Goal: Information Seeking & Learning: Learn about a topic

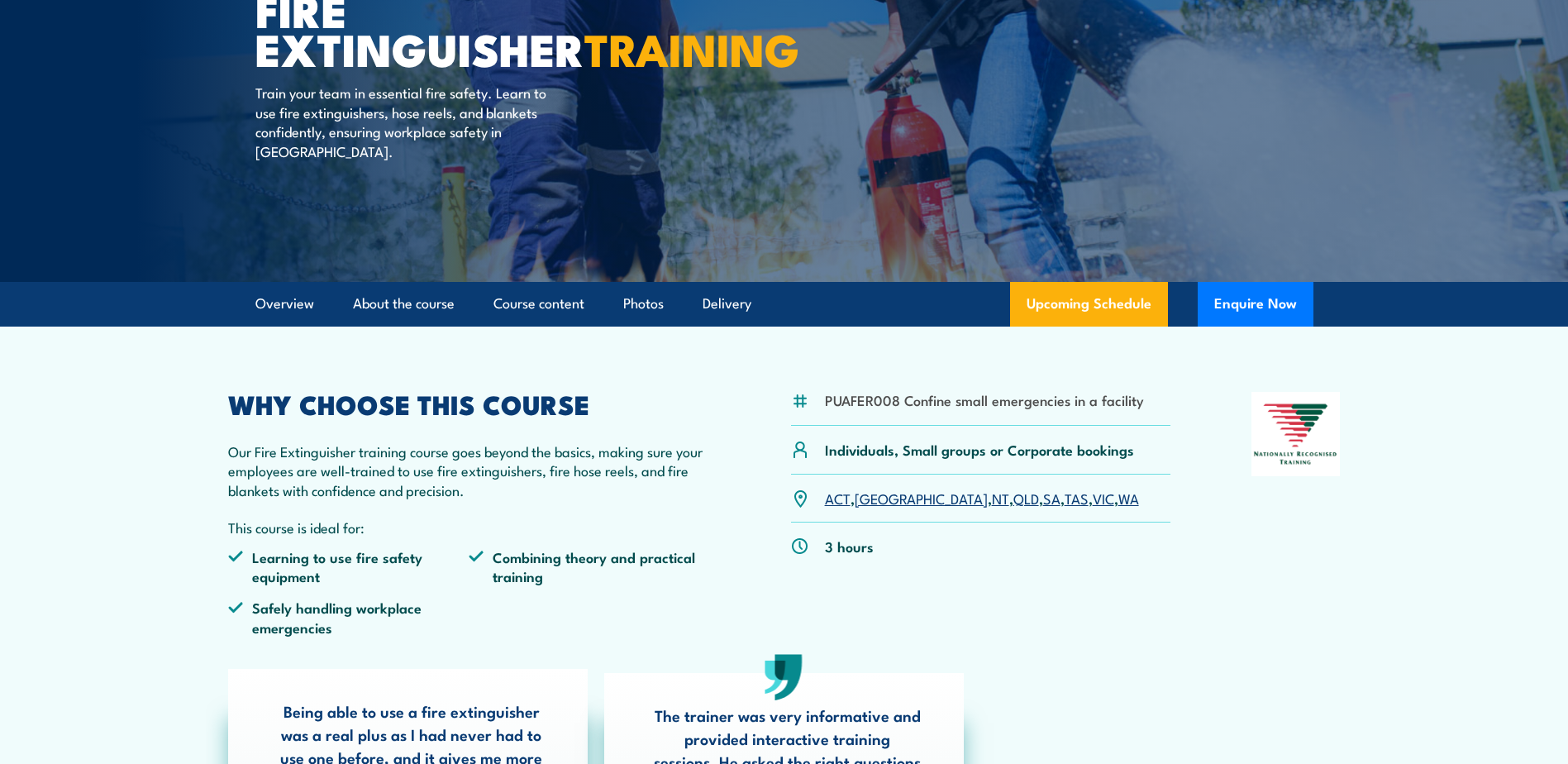
scroll to position [248, 0]
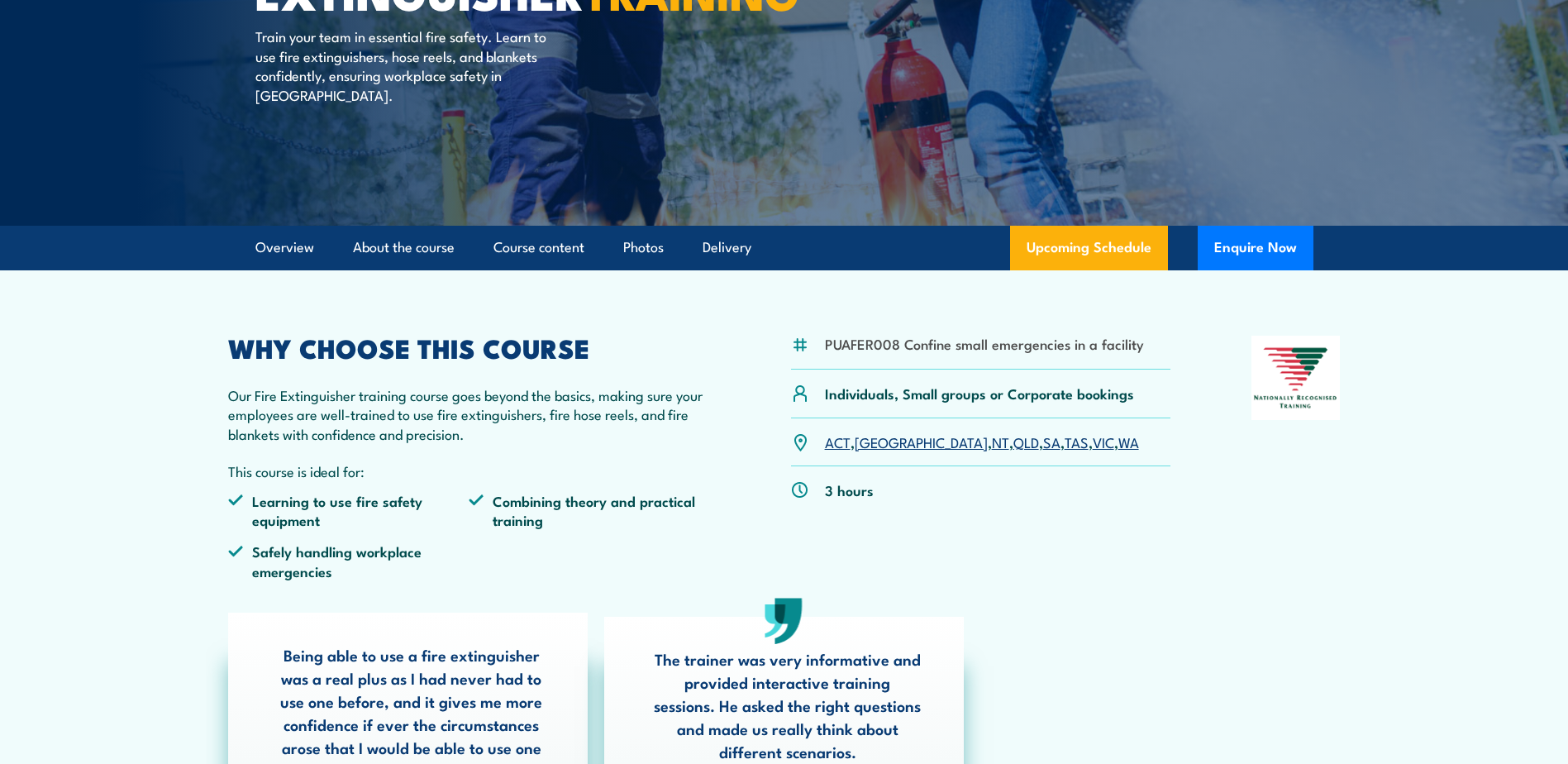
click at [871, 444] on link "NSW" at bounding box center [920, 441] width 133 height 20
click at [877, 439] on link "NSW" at bounding box center [920, 441] width 133 height 20
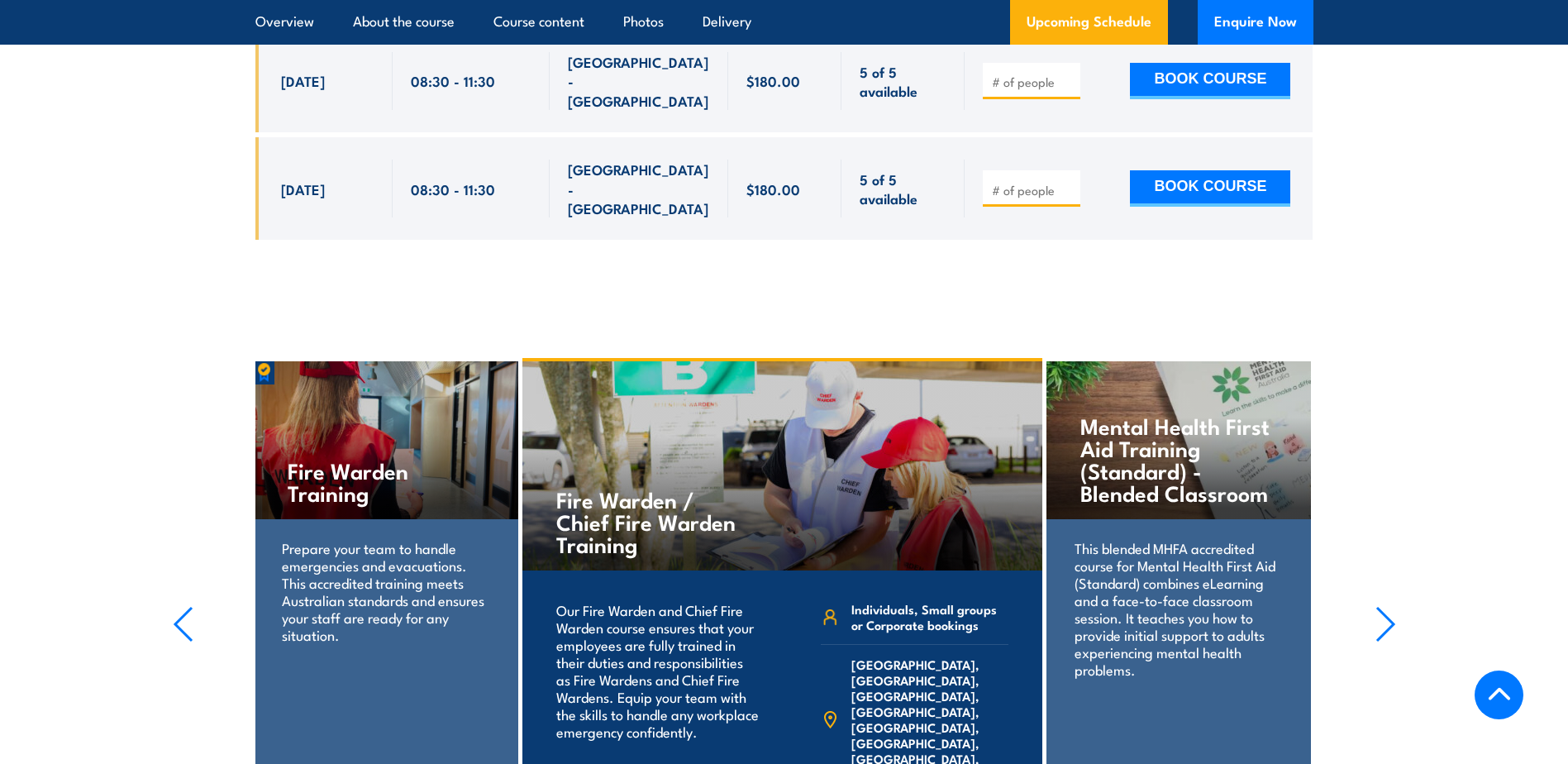
scroll to position [3601, 0]
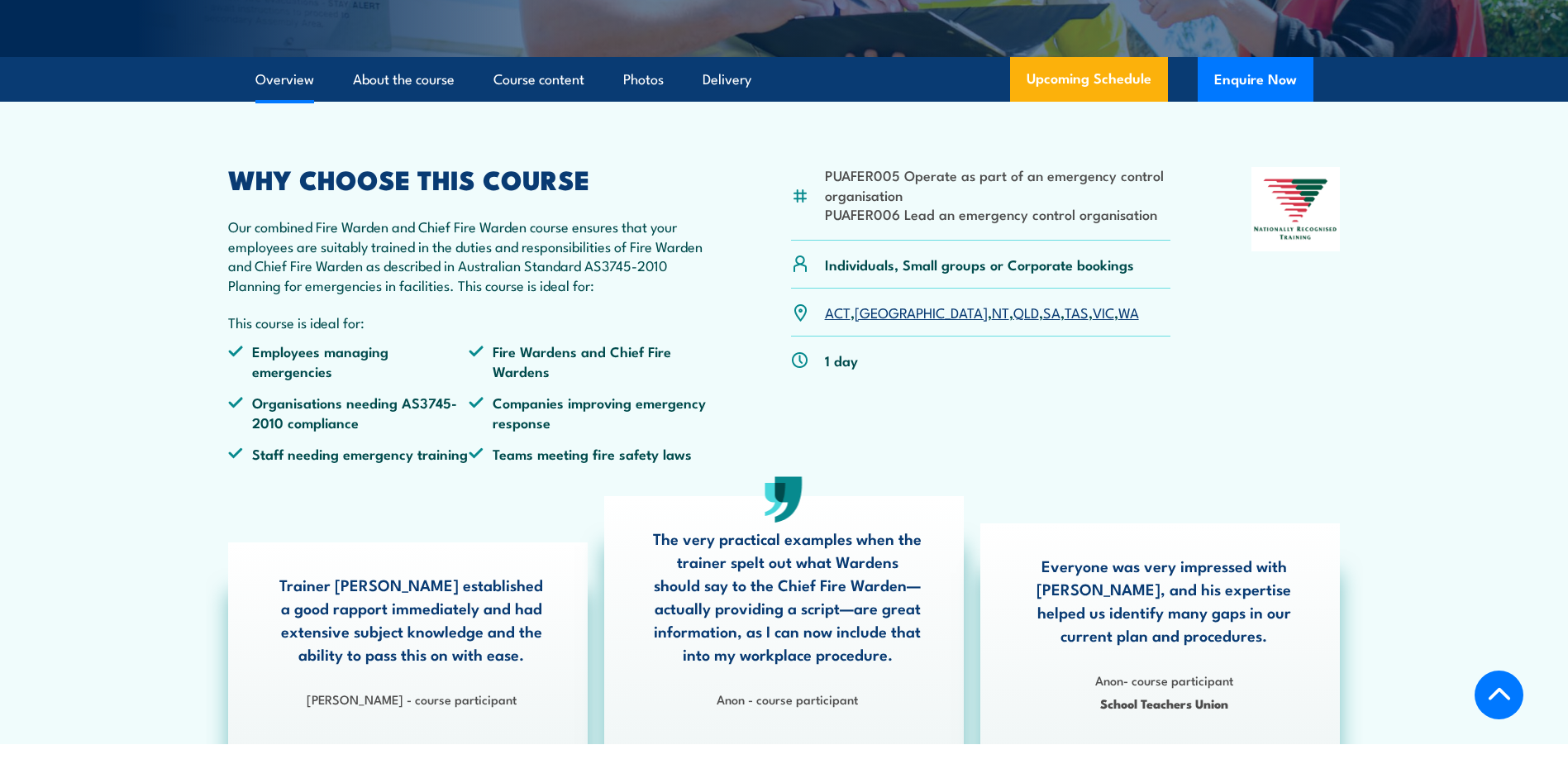
scroll to position [414, 0]
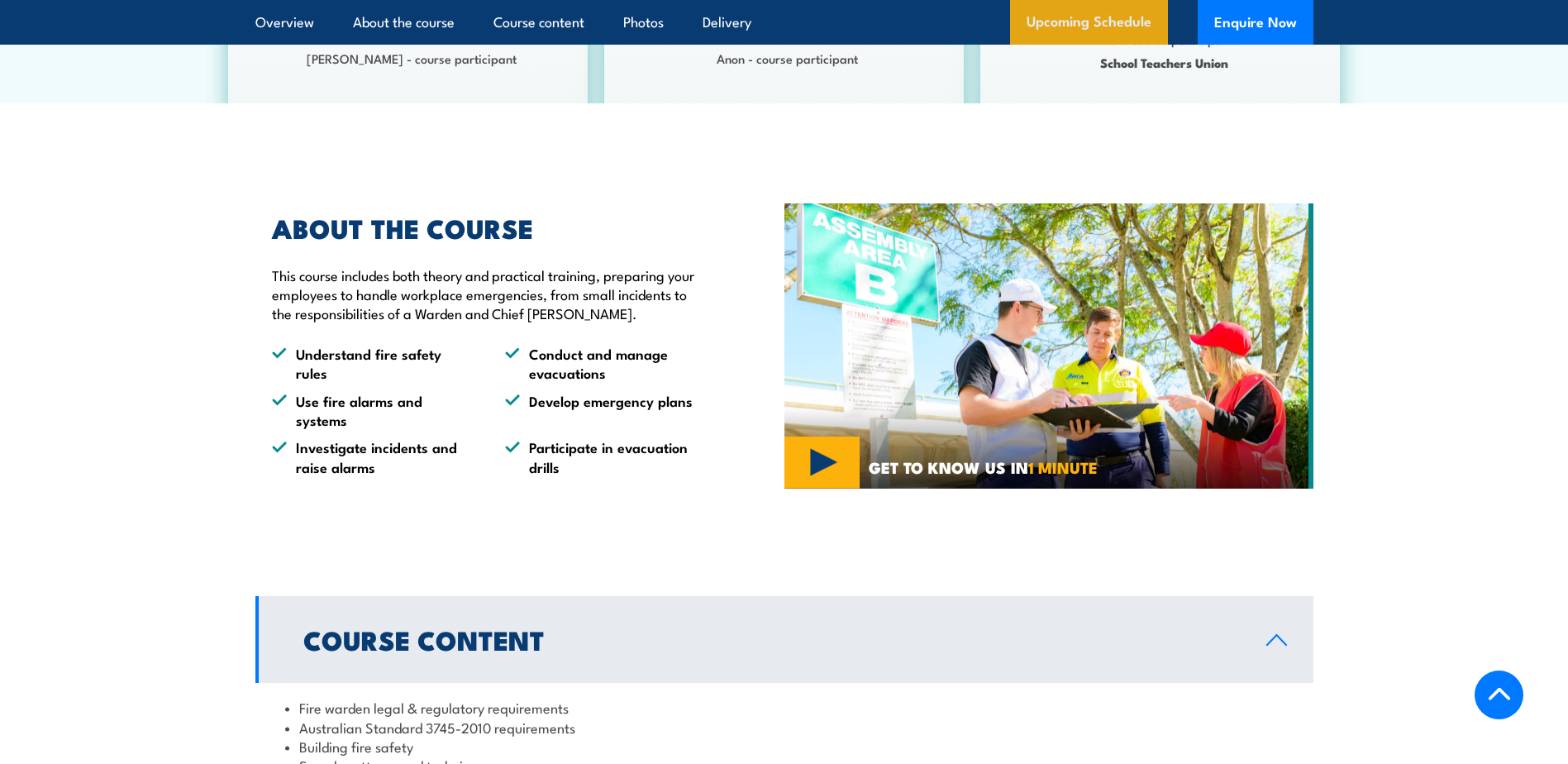
click at [1103, 8] on link "Upcoming Schedule" at bounding box center [1088, 22] width 158 height 45
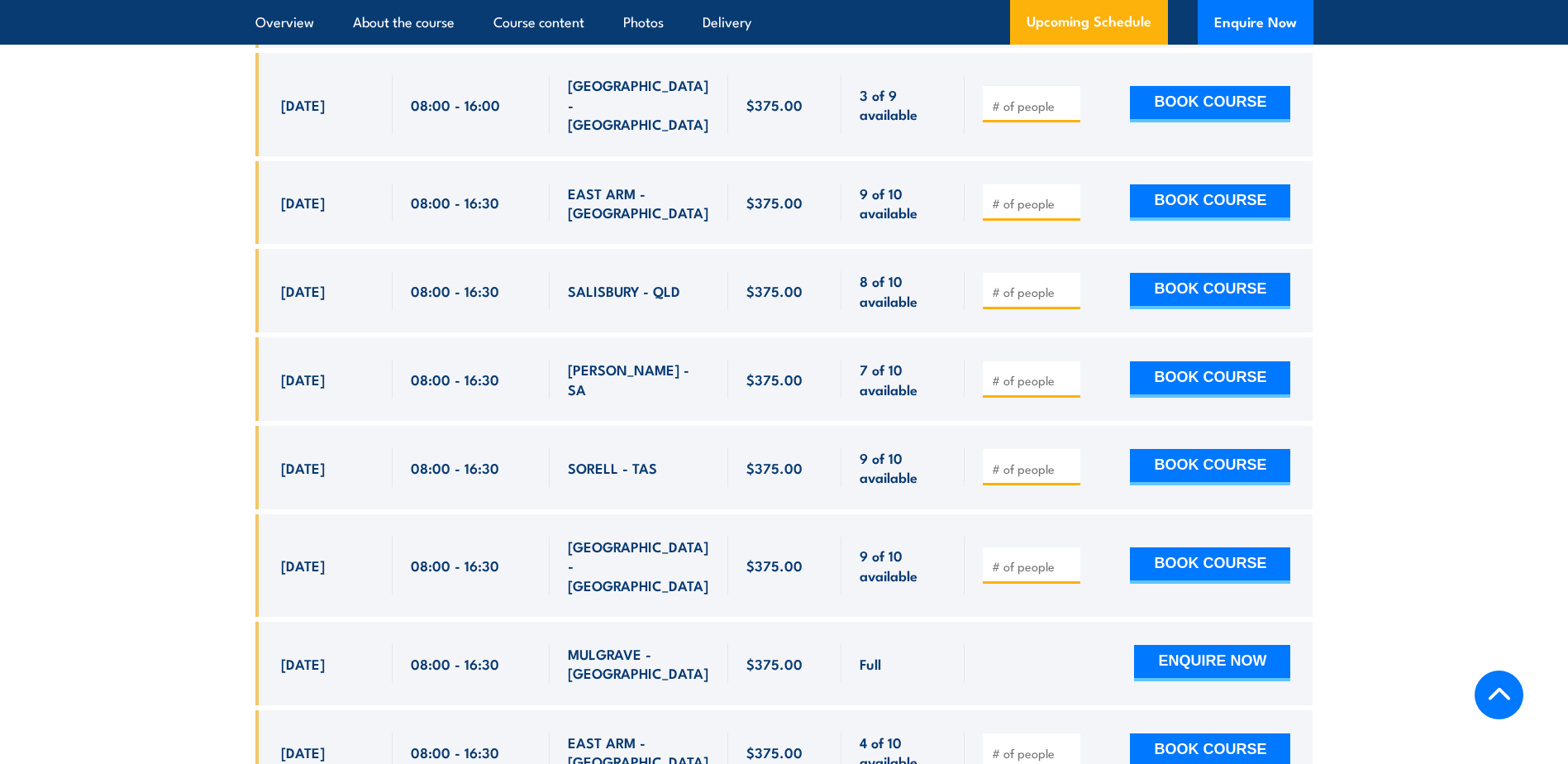
scroll to position [3425, 0]
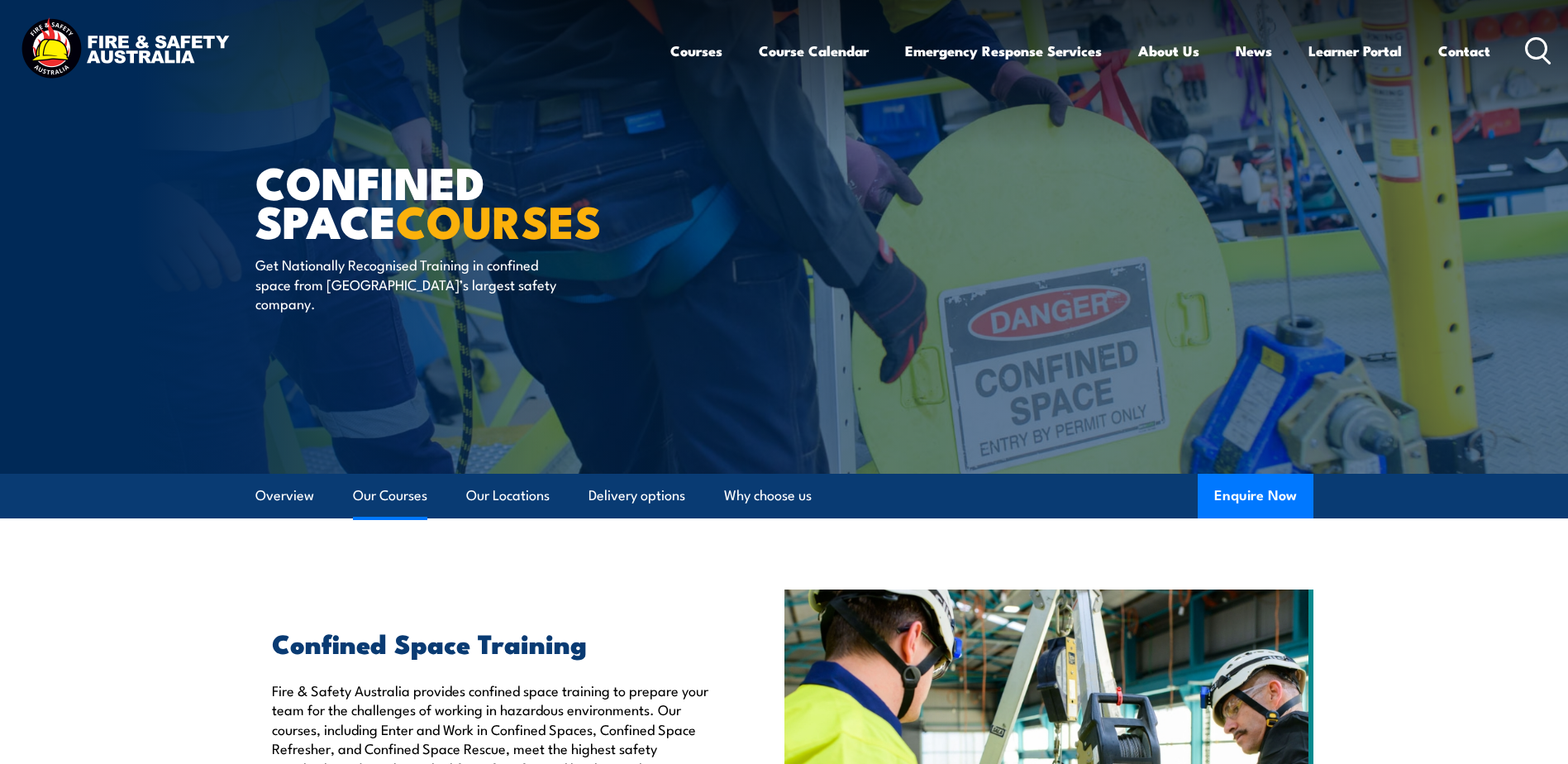
click at [404, 493] on link "Our Courses" at bounding box center [390, 496] width 75 height 44
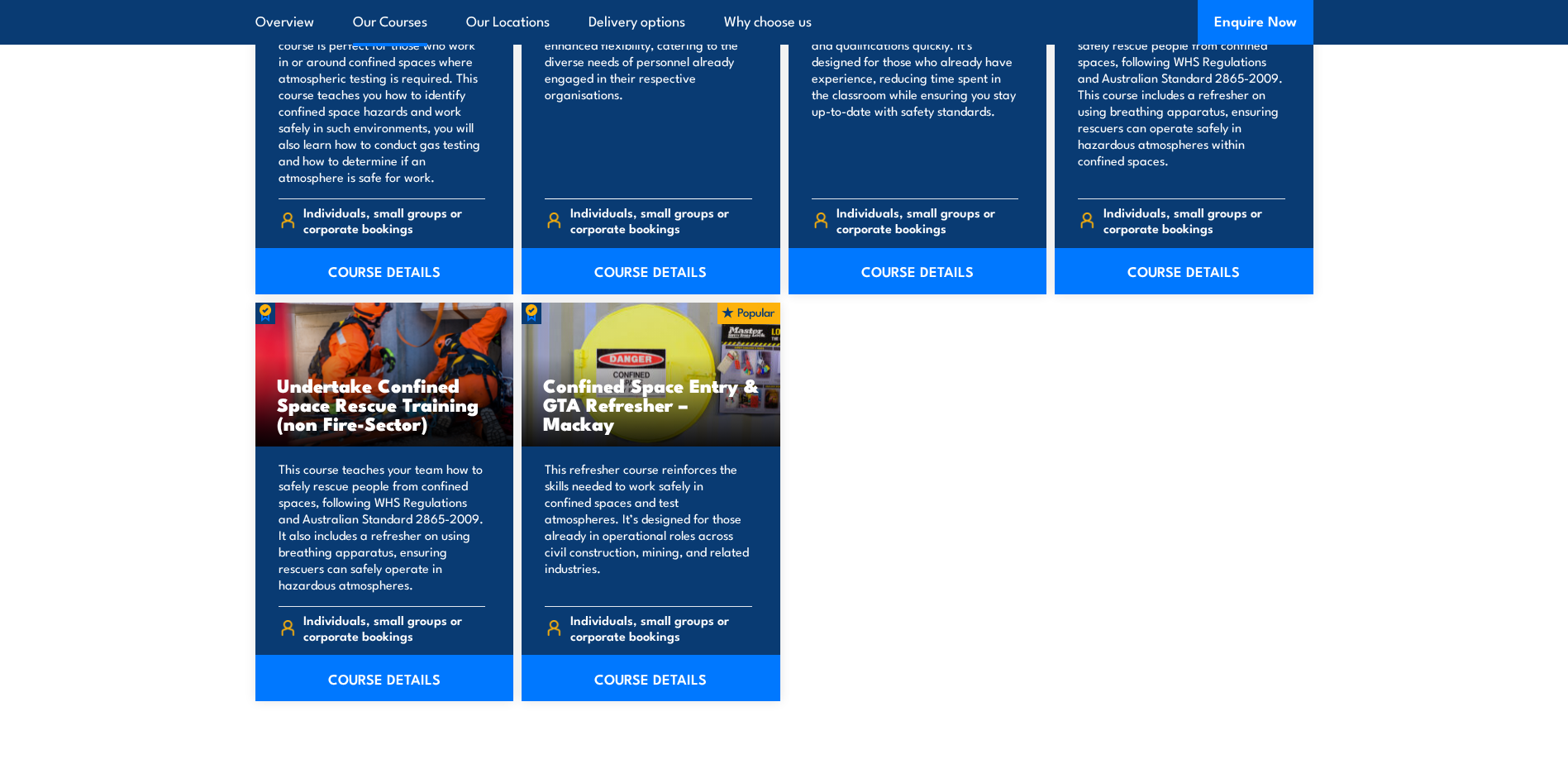
scroll to position [1668, 0]
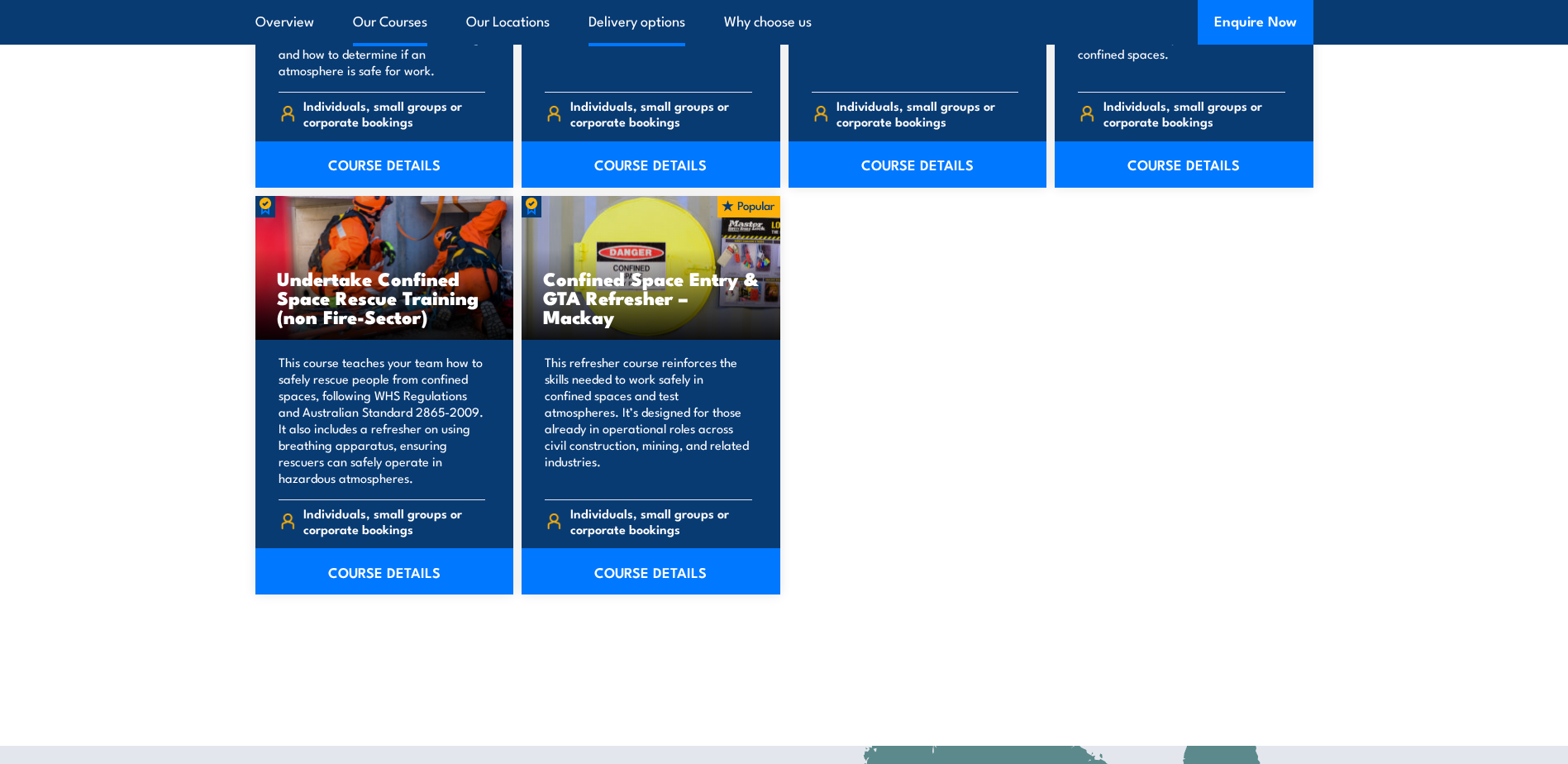
click at [673, 25] on link "Delivery options" at bounding box center [637, 22] width 97 height 44
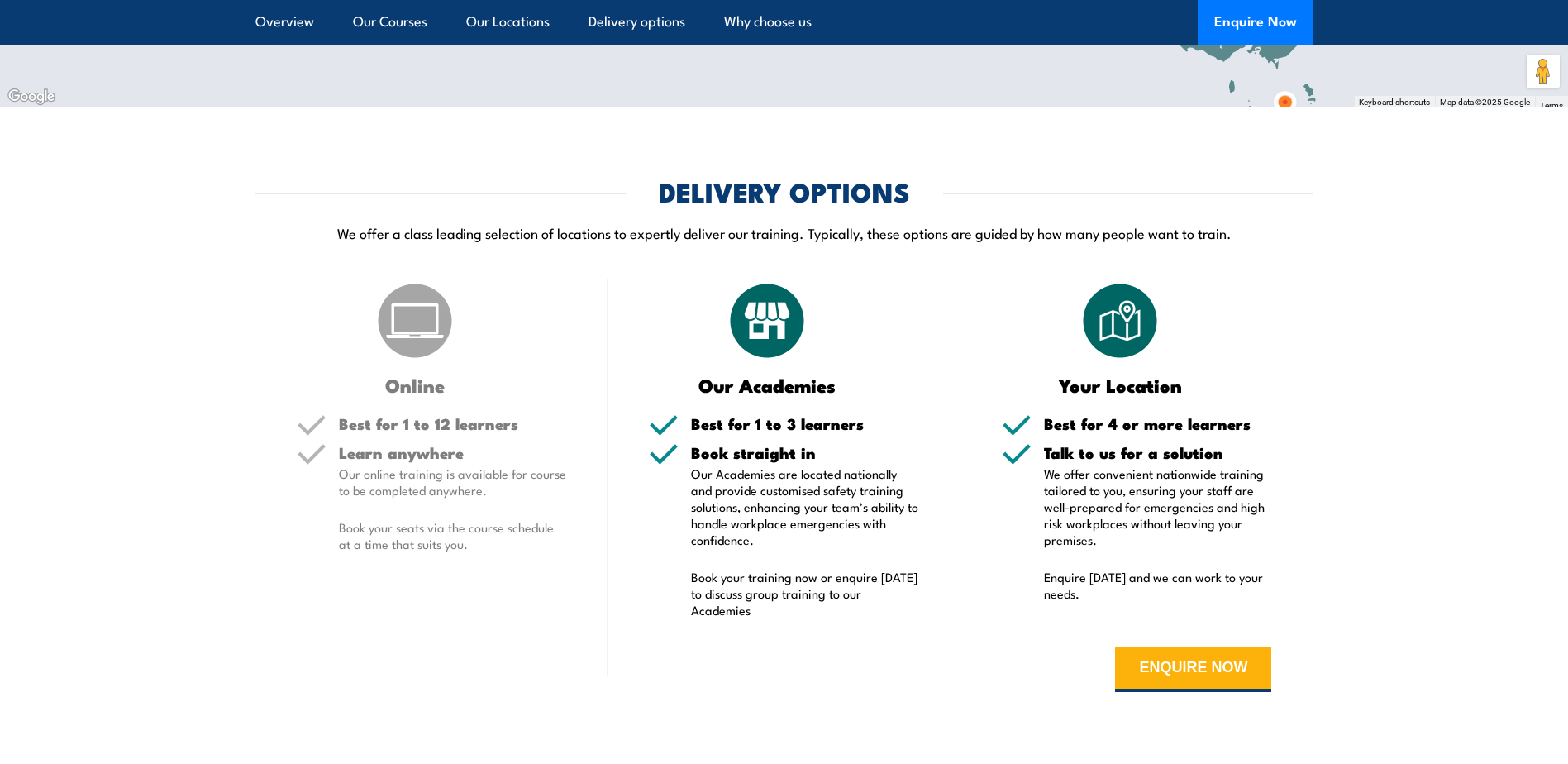
scroll to position [2862, 0]
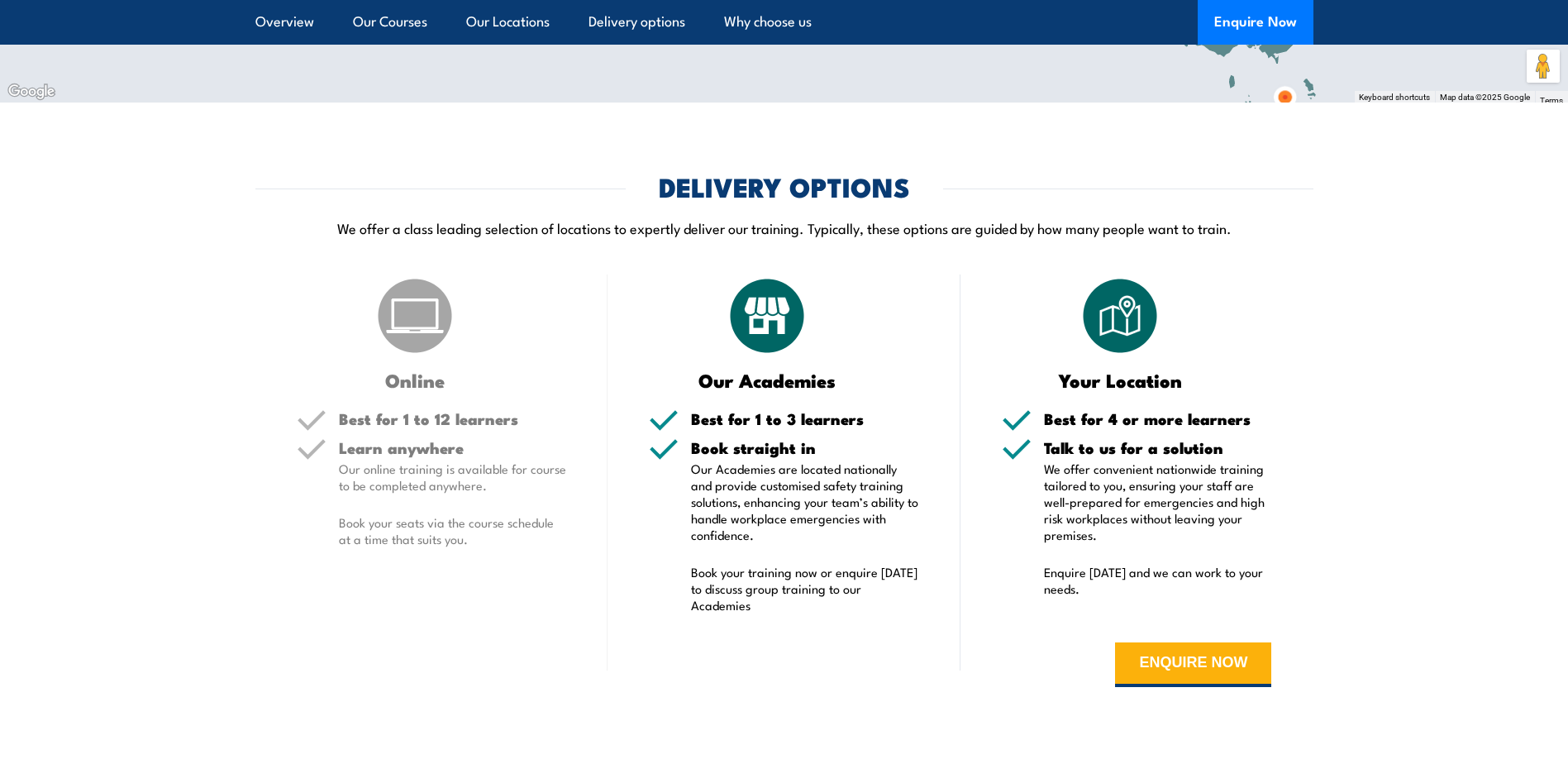
drag, startPoint x: 220, startPoint y: 412, endPoint x: 230, endPoint y: 415, distance: 10.4
click at [221, 412] on section "DELIVERY OPTIONS We offer a class leading selection of locations to expertly de…" at bounding box center [784, 443] width 1568 height 537
click at [470, 411] on h5 "Best for 1 to 12 learners" at bounding box center [453, 419] width 228 height 16
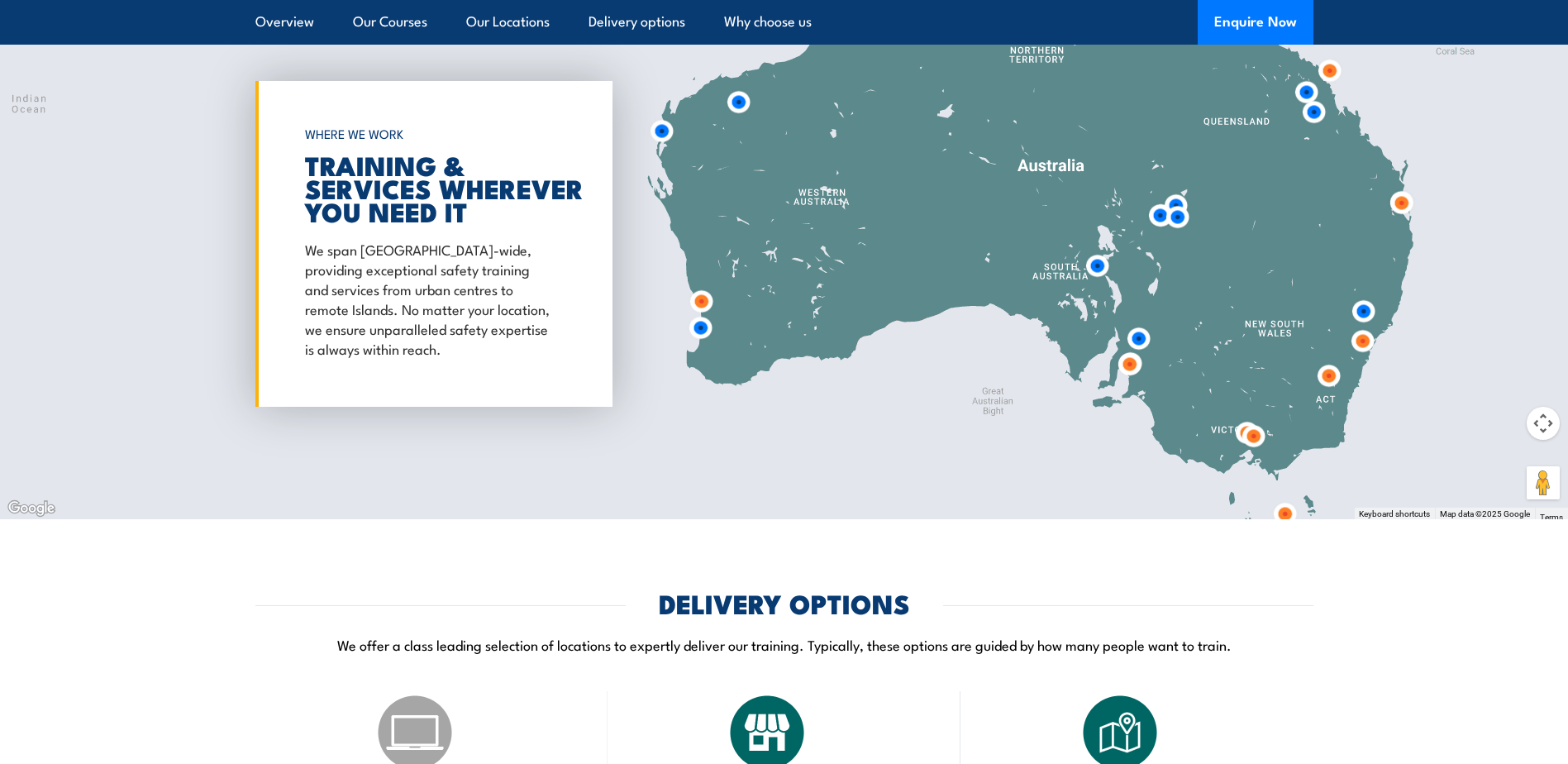
scroll to position [2283, 0]
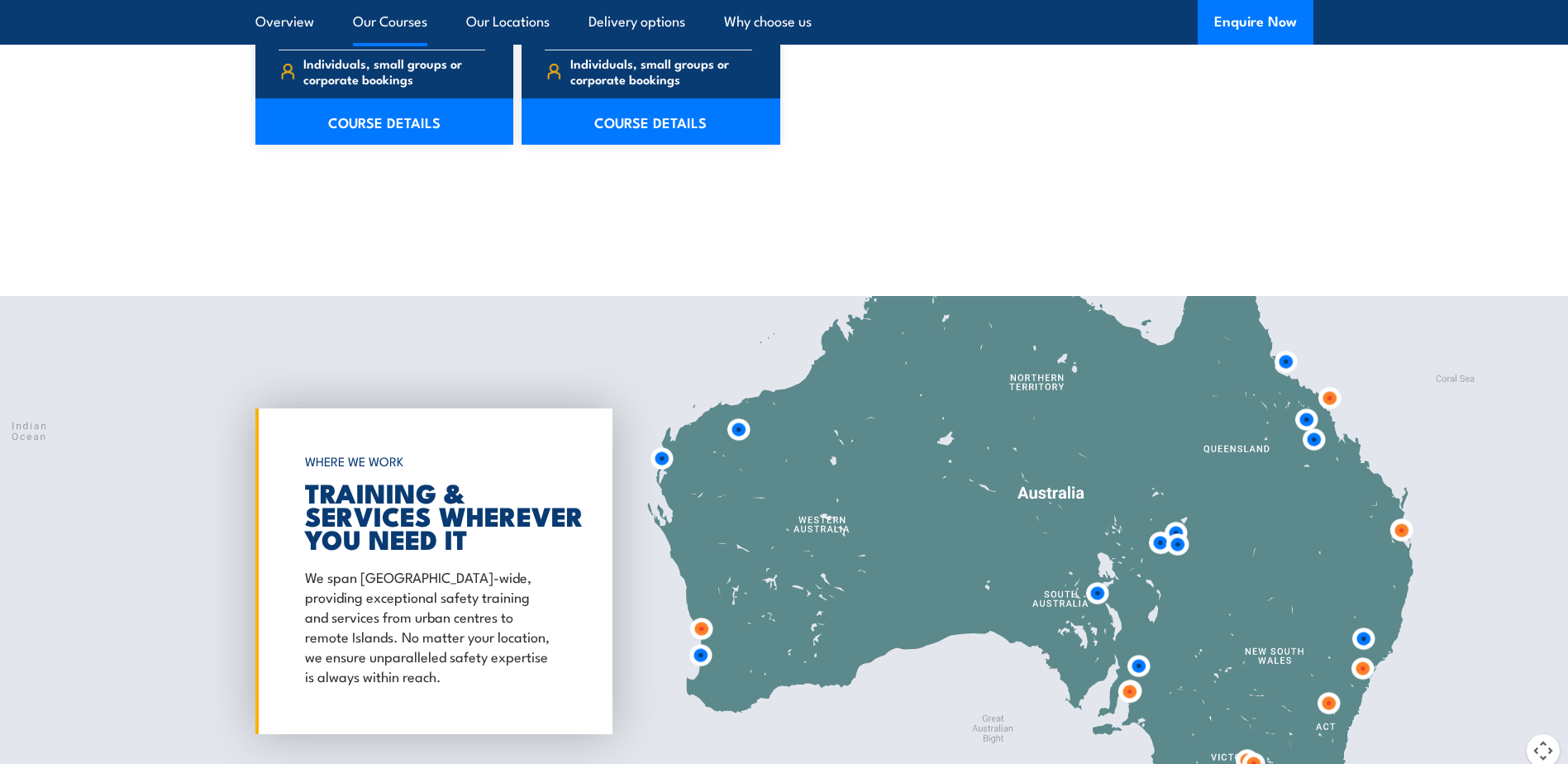
click at [381, 23] on link "Our Courses" at bounding box center [390, 22] width 75 height 44
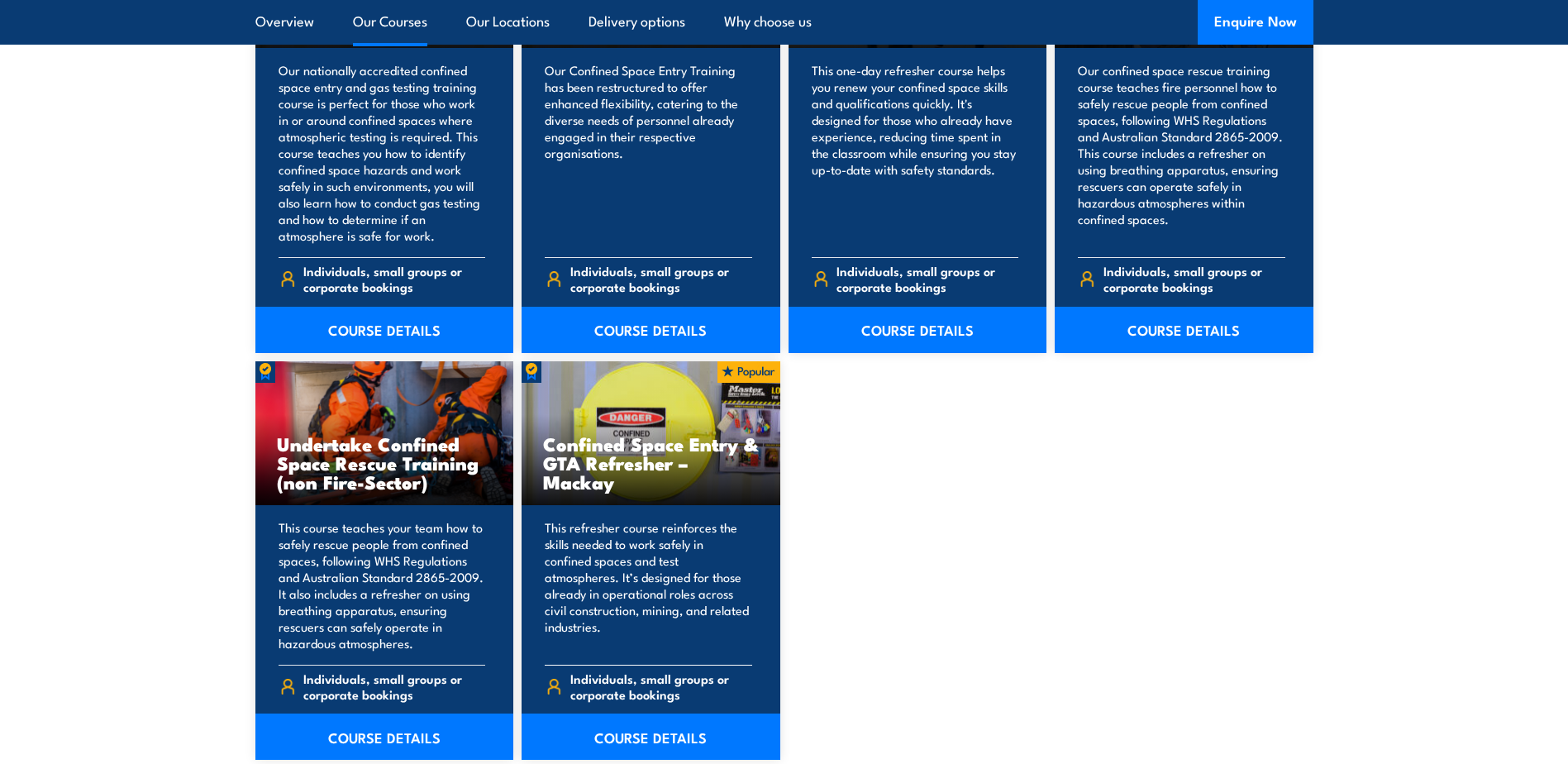
scroll to position [1337, 0]
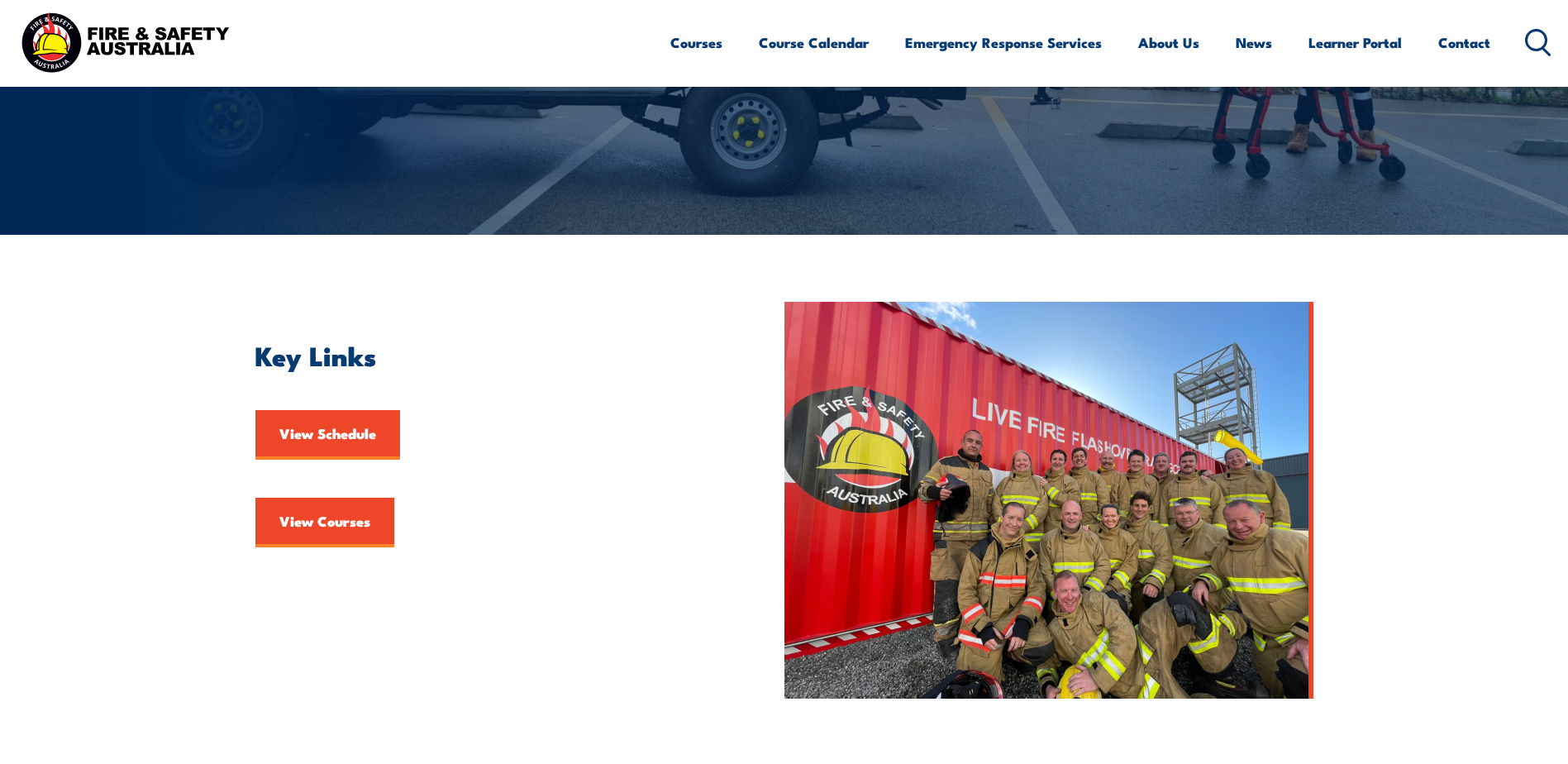
scroll to position [248, 0]
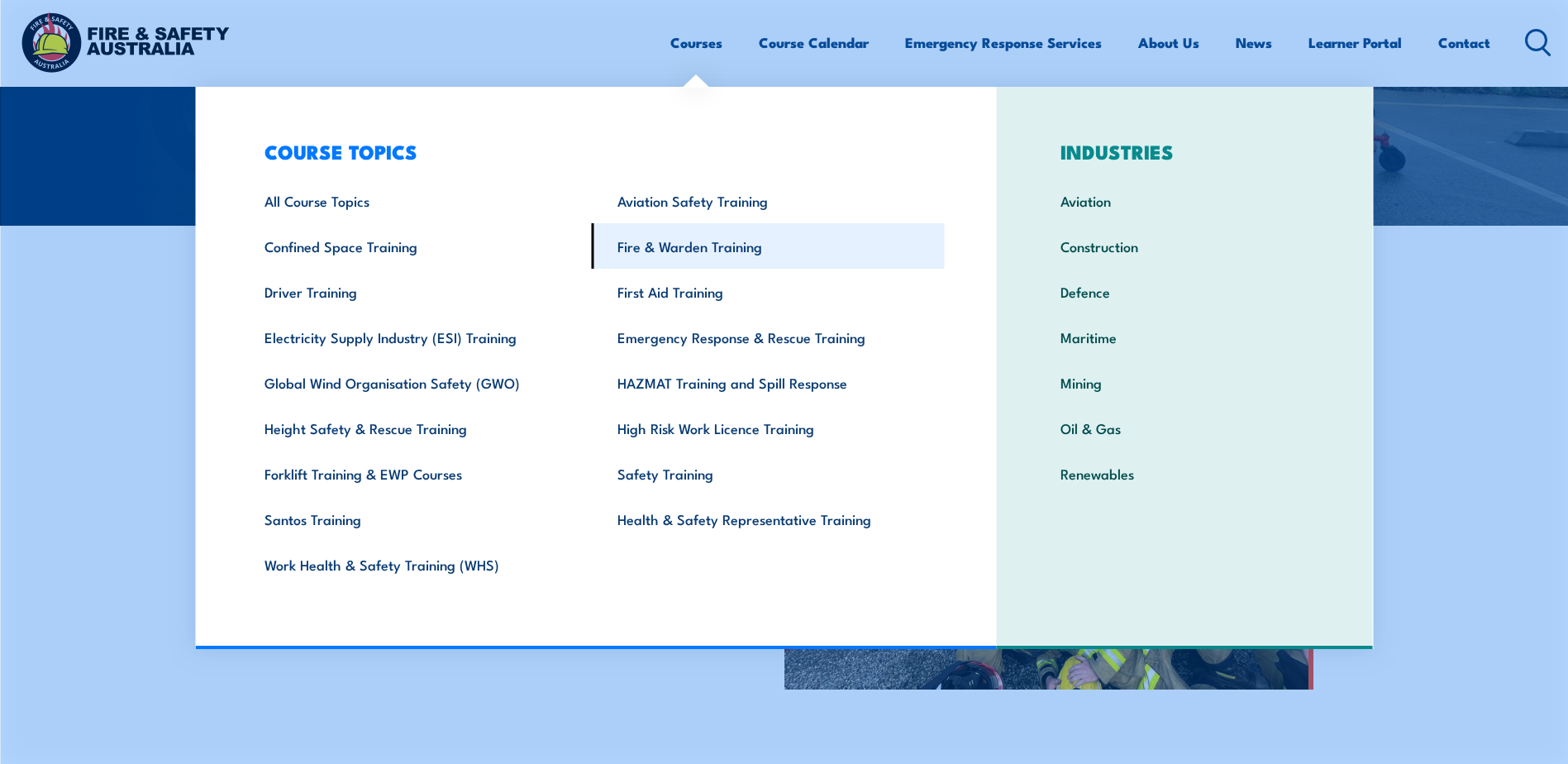
click at [751, 241] on link "Fire & Warden Training" at bounding box center [768, 246] width 353 height 46
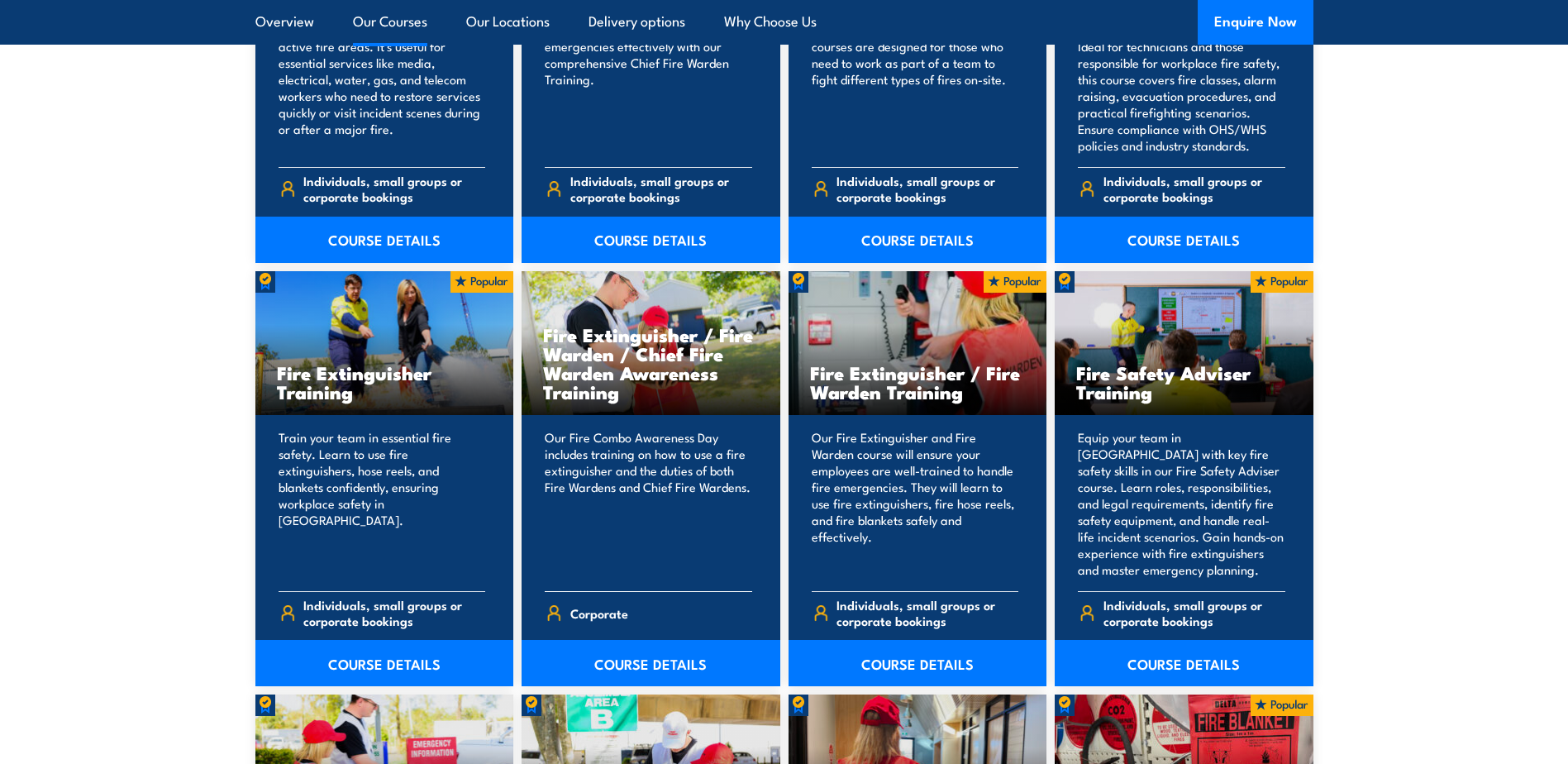
scroll to position [1571, 0]
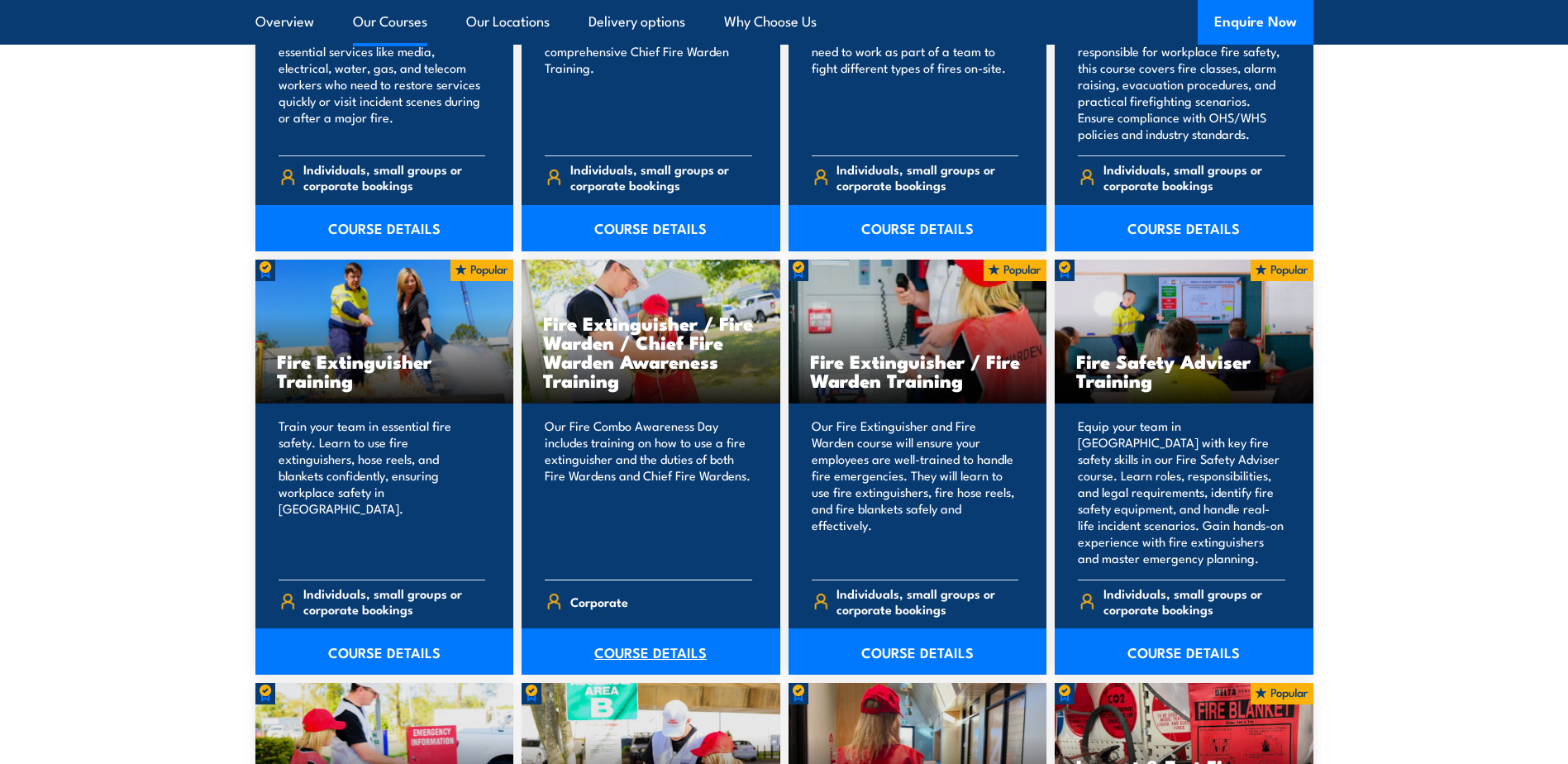
click at [669, 652] on link "COURSE DETAILS" at bounding box center [650, 651] width 259 height 47
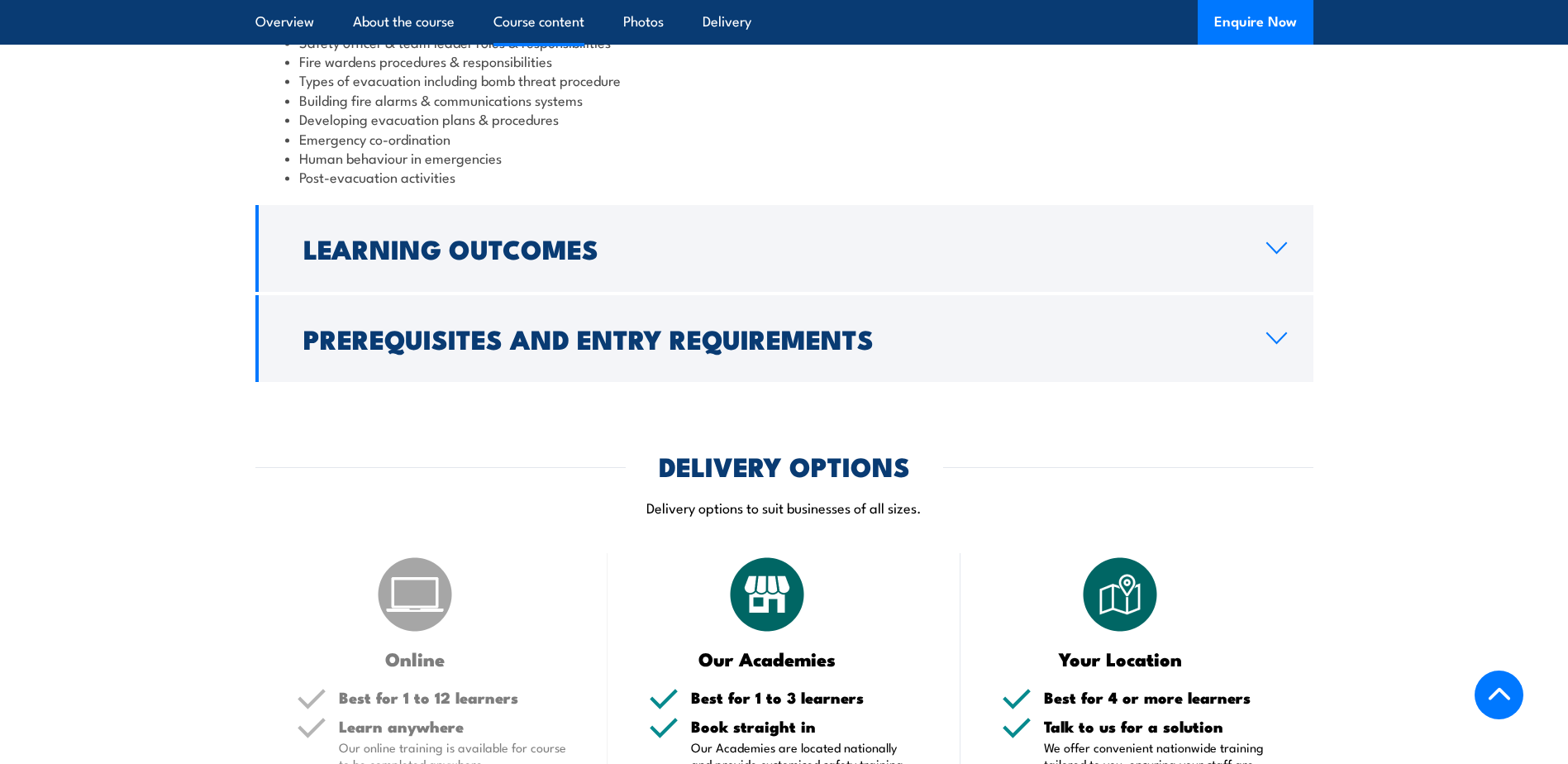
scroll to position [1488, 0]
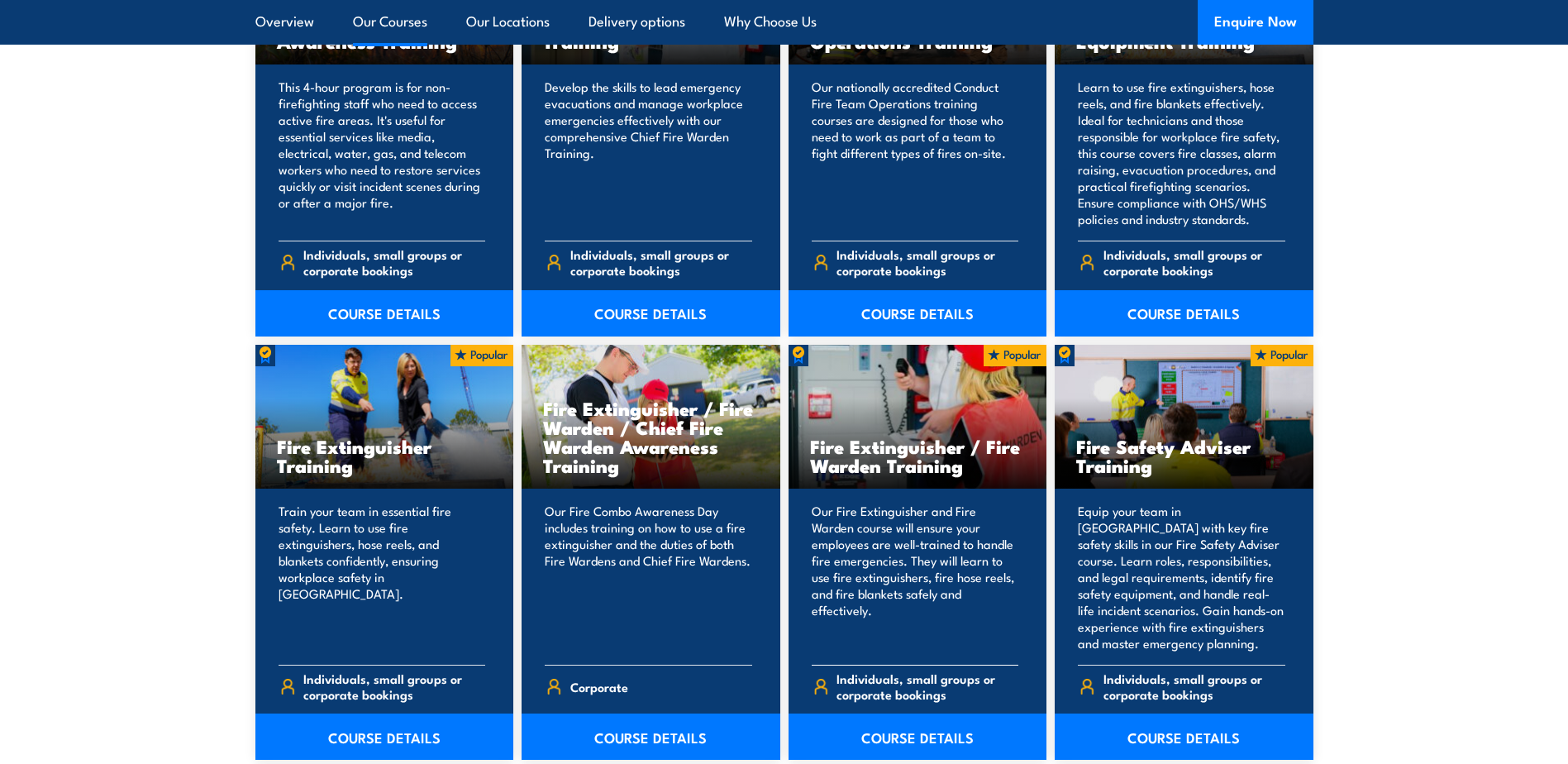
scroll to position [1819, 0]
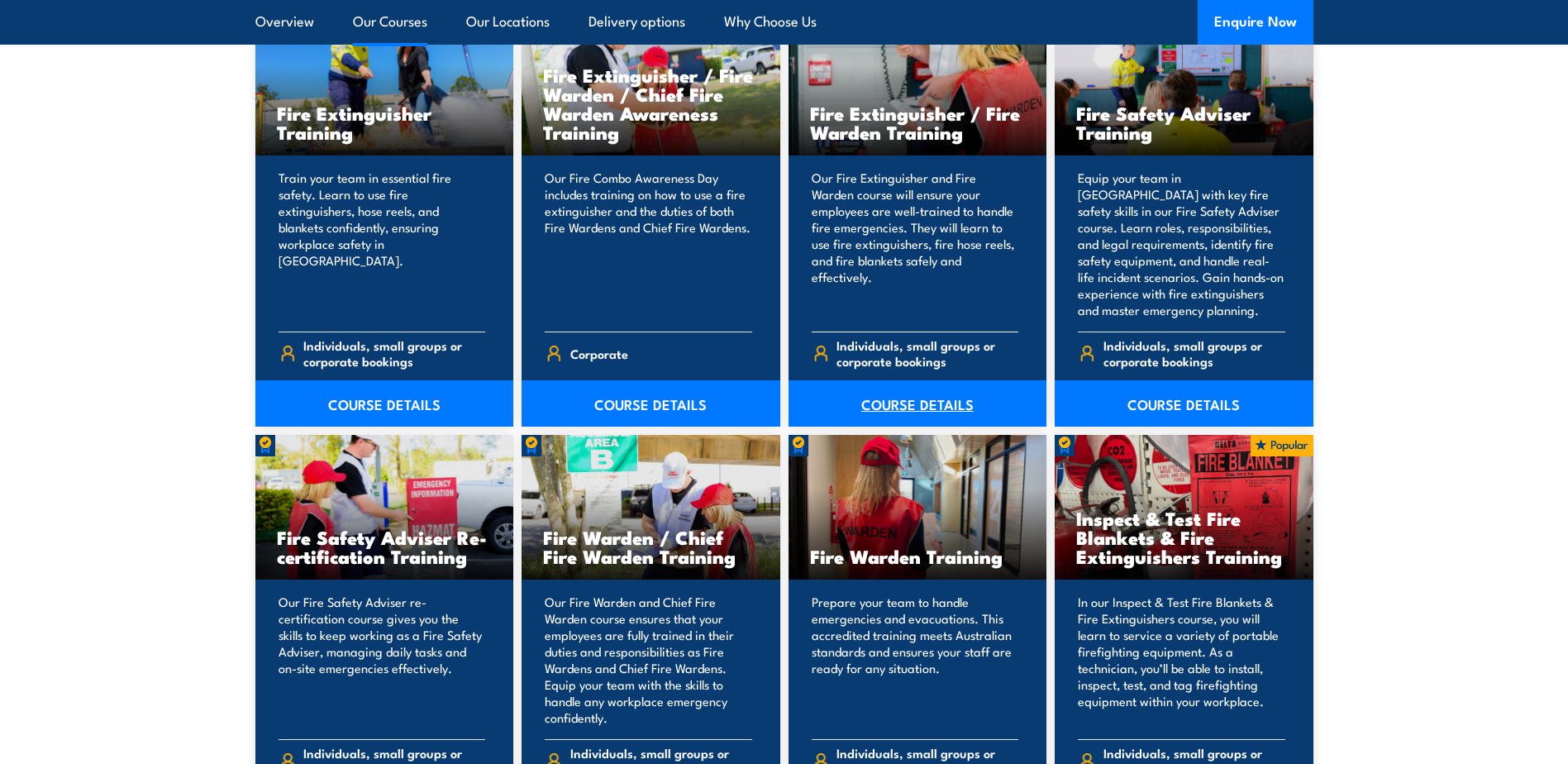
click at [902, 409] on link "COURSE DETAILS" at bounding box center [917, 404] width 259 height 47
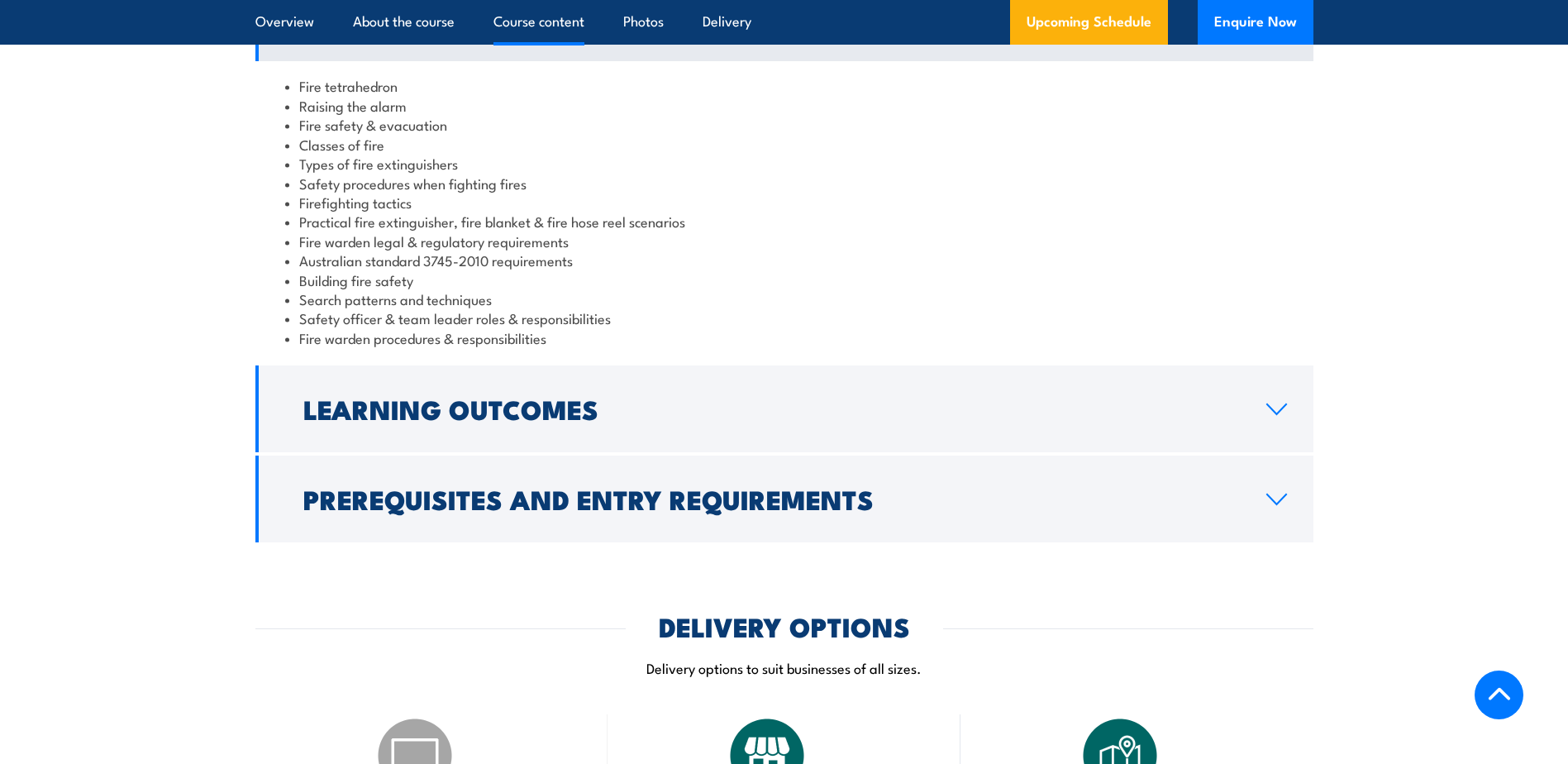
scroll to position [1819, 0]
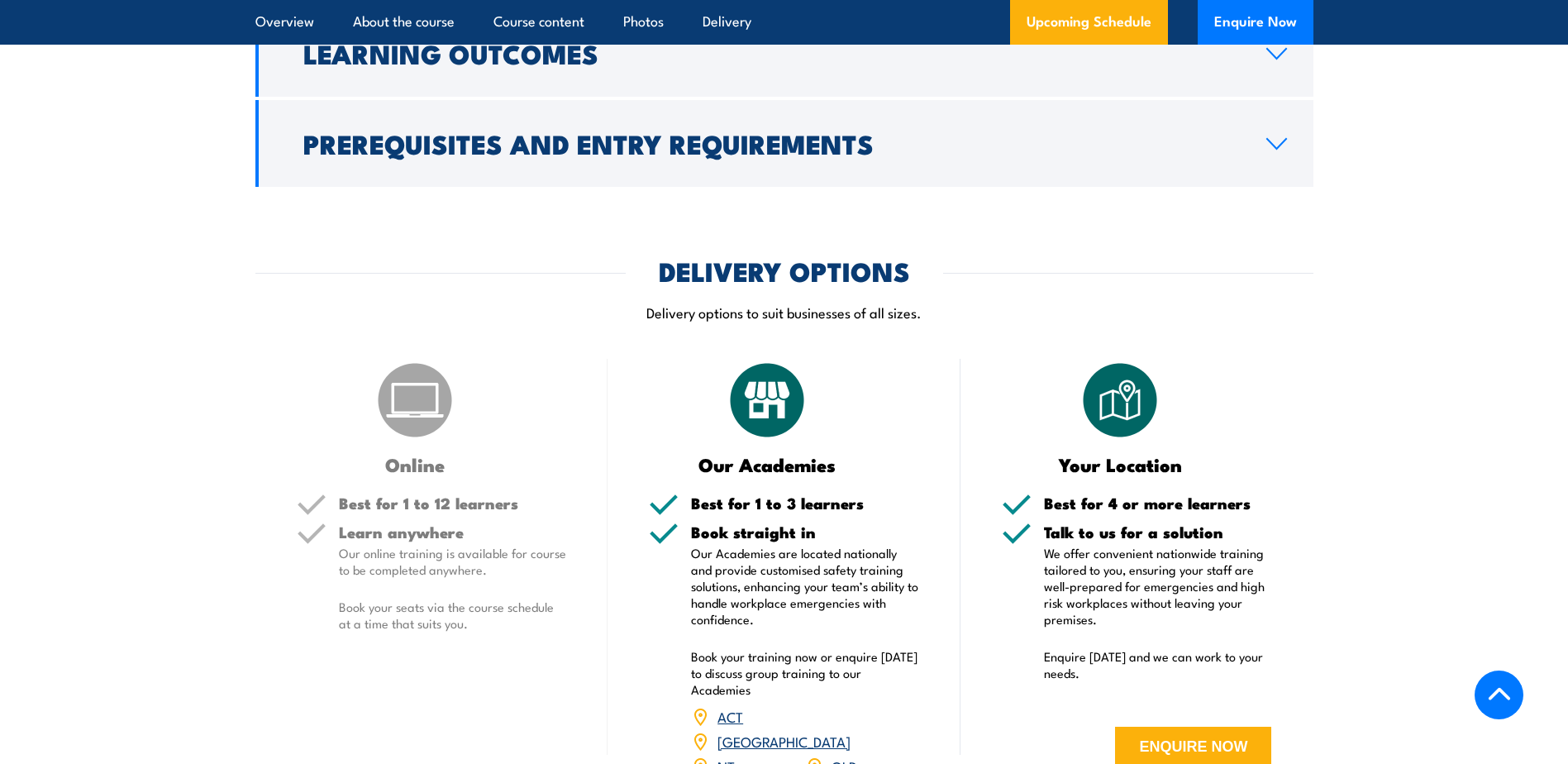
click at [221, 526] on section "DELIVERY OPTIONS Delivery options to suit businesses of all sizes. Online Best …" at bounding box center [784, 553] width 1568 height 589
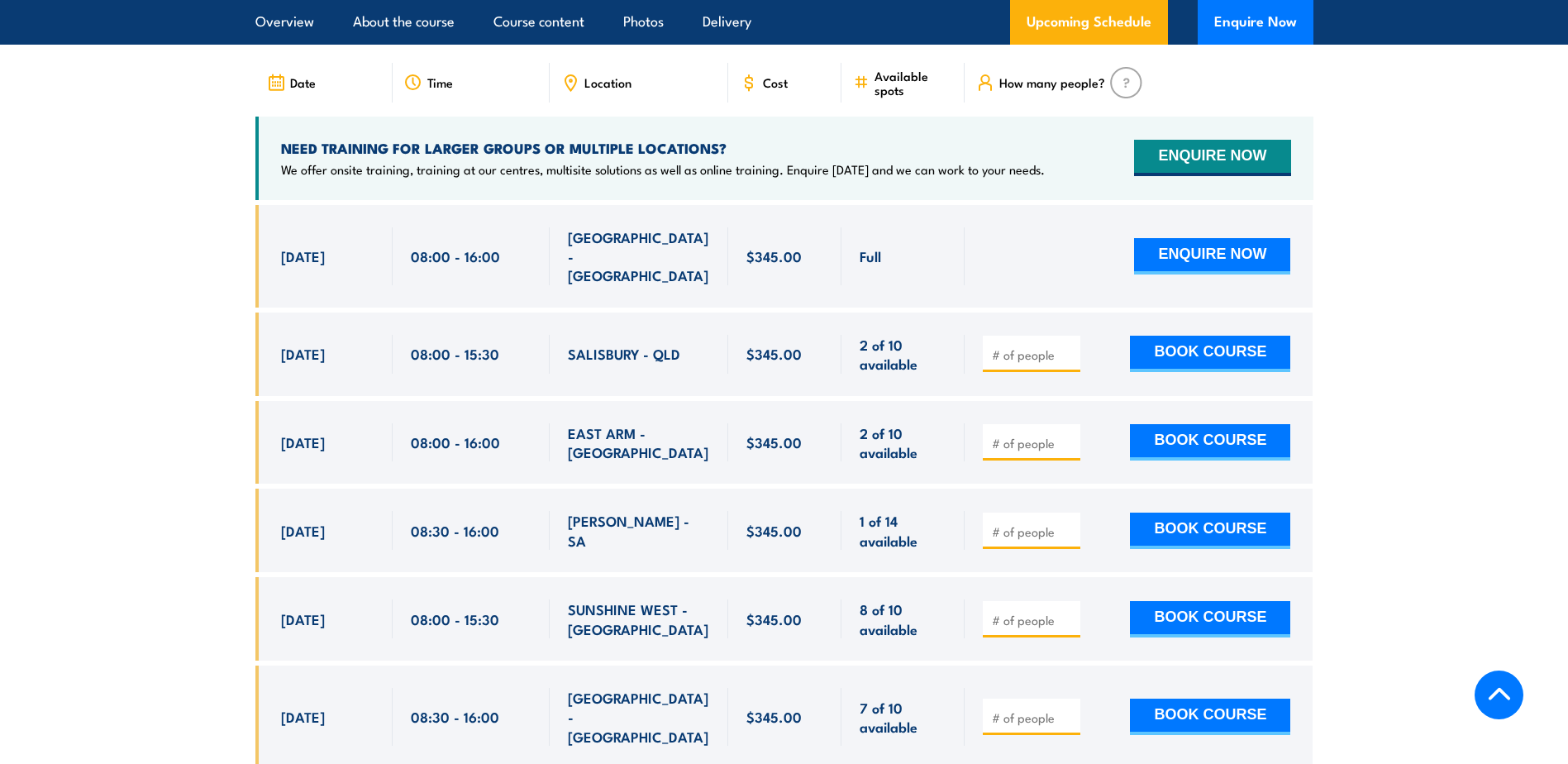
scroll to position [3142, 0]
